Goal: Task Accomplishment & Management: Complete application form

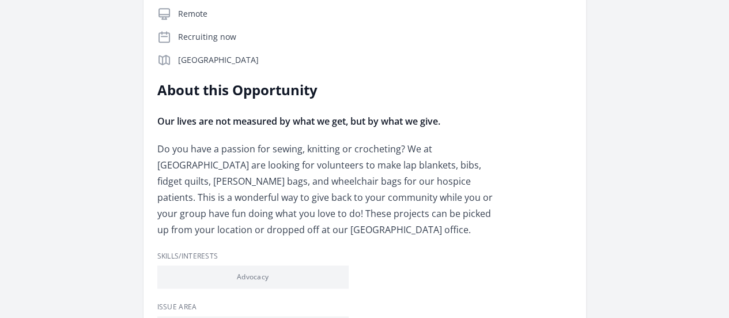
scroll to position [274, 0]
click at [443, 140] on p "Do you have a passion for sewing, knitting or crocheting? We at [GEOGRAPHIC_DAT…" at bounding box center [325, 188] width 337 height 97
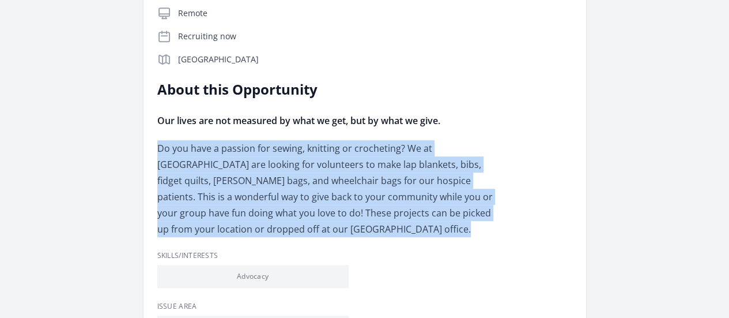
click at [443, 140] on p "Do you have a passion for sewing, knitting or crocheting? We at [GEOGRAPHIC_DAT…" at bounding box center [325, 188] width 337 height 97
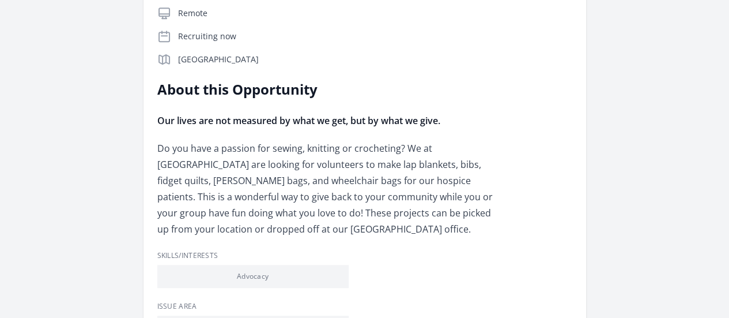
click at [391, 101] on div "About this Opportunity Our lives are not measured by what we get, but by what w…" at bounding box center [364, 158] width 415 height 157
click at [420, 140] on p "Do you have a passion for sewing, knitting or crocheting? We at [GEOGRAPHIC_DAT…" at bounding box center [325, 188] width 337 height 97
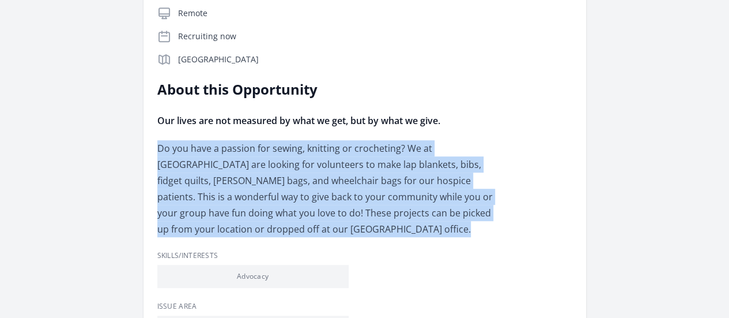
click at [420, 140] on p "Do you have a passion for sewing, knitting or crocheting? We at [GEOGRAPHIC_DAT…" at bounding box center [325, 188] width 337 height 97
click at [451, 140] on p "Do you have a passion for sewing, knitting or crocheting? We at [GEOGRAPHIC_DAT…" at bounding box center [325, 188] width 337 height 97
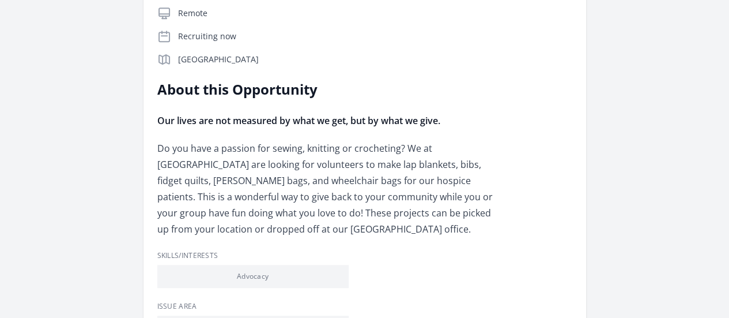
click at [0, 0] on link "See more volunteer opportunities and learn more about Gentiva Hospice - [GEOGRA…" at bounding box center [0, 0] width 0 height 0
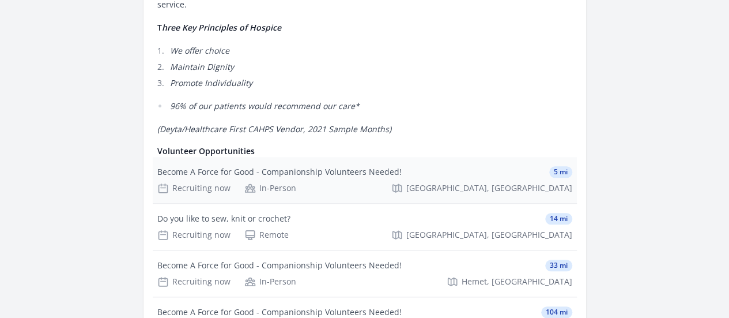
scroll to position [494, 0]
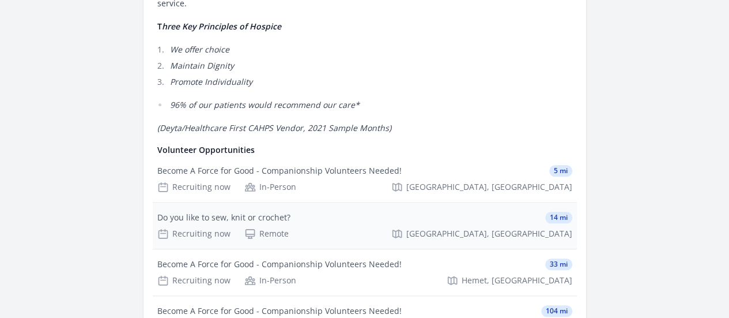
click at [290, 212] on div "Do you like to sew, knit or crochet?" at bounding box center [223, 218] width 133 height 12
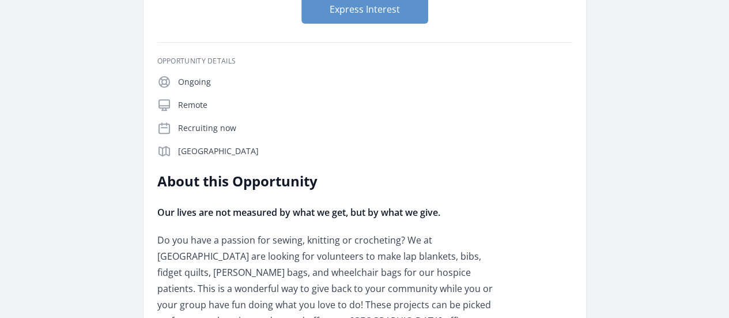
scroll to position [190, 0]
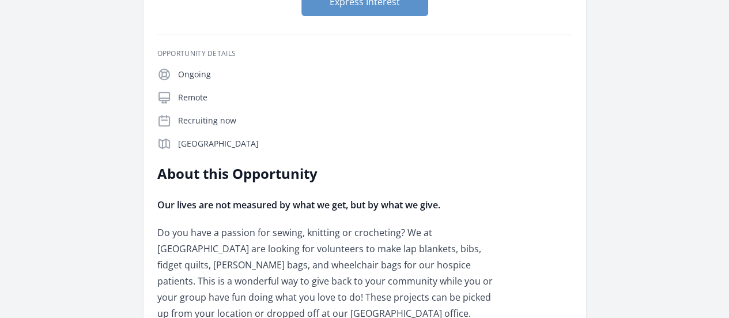
click at [384, 224] on p "Do you have a passion for sewing, knitting or crocheting? We at [GEOGRAPHIC_DAT…" at bounding box center [325, 272] width 337 height 97
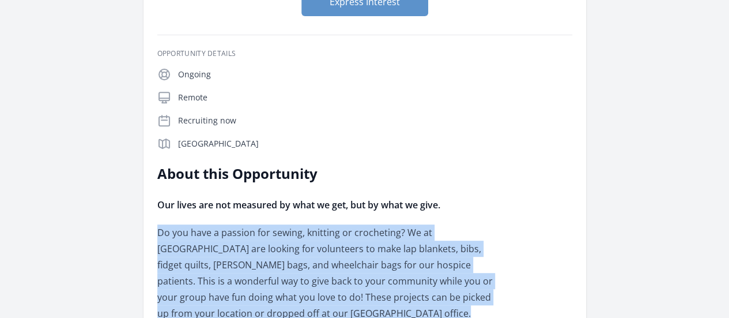
click at [384, 224] on p "Do you have a passion for sewing, knitting or crocheting? We at [GEOGRAPHIC_DAT…" at bounding box center [325, 272] width 337 height 97
click at [437, 224] on p "Do you have a passion for sewing, knitting or crocheting? We at [GEOGRAPHIC_DAT…" at bounding box center [325, 272] width 337 height 97
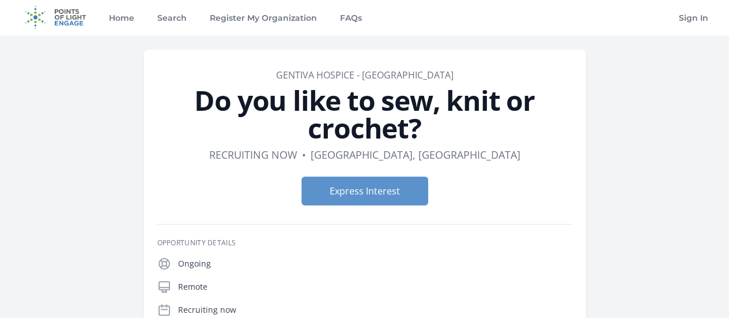
scroll to position [0, 0]
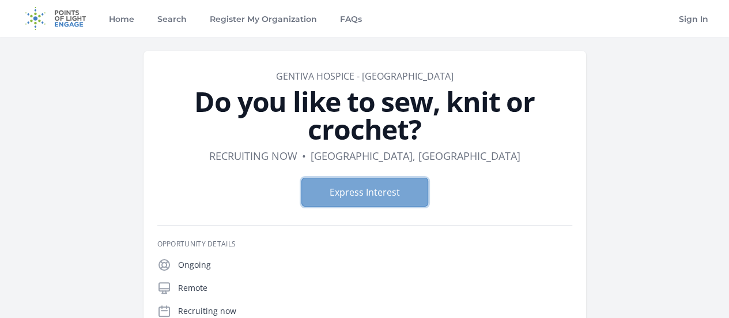
click at [353, 178] on button "Express Interest" at bounding box center [364, 192] width 127 height 29
